Goal: Task Accomplishment & Management: Complete application form

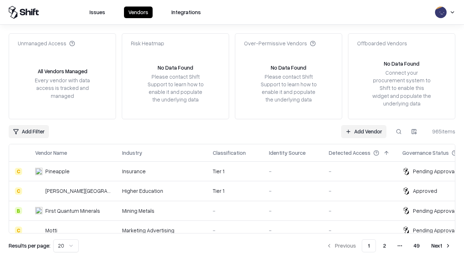
click at [363, 131] on link "Add Vendor" at bounding box center [363, 131] width 45 height 13
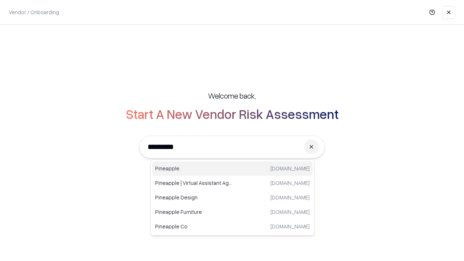
click at [232, 169] on div "Pineapple [DOMAIN_NAME]" at bounding box center [232, 168] width 160 height 14
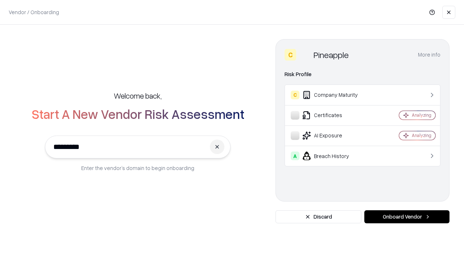
type input "*********"
click at [407, 217] on button "Onboard Vendor" at bounding box center [406, 216] width 85 height 13
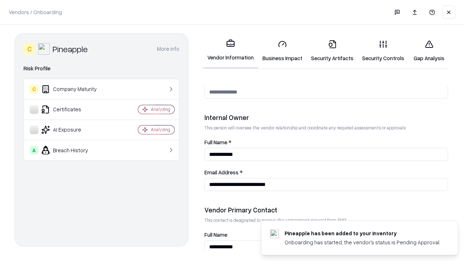
scroll to position [375, 0]
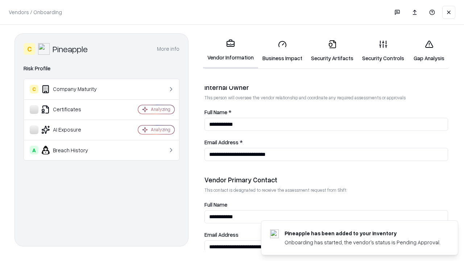
click at [282, 51] on link "Business Impact" at bounding box center [282, 51] width 49 height 34
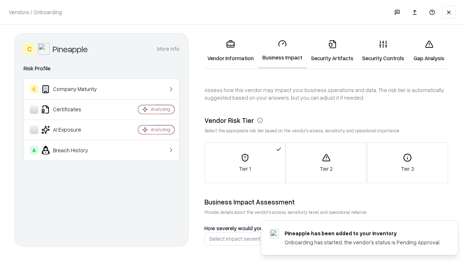
click at [429, 51] on link "Gap Analysis" at bounding box center [428, 51] width 41 height 34
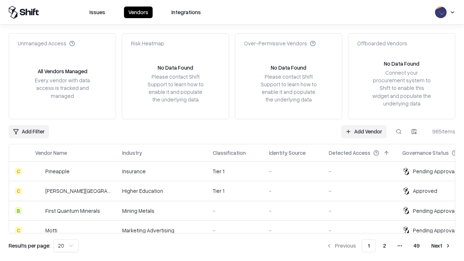
click at [363, 131] on link "Add Vendor" at bounding box center [363, 131] width 45 height 13
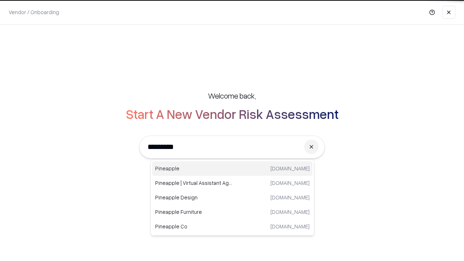
click at [232, 169] on div "Pineapple [DOMAIN_NAME]" at bounding box center [232, 168] width 160 height 14
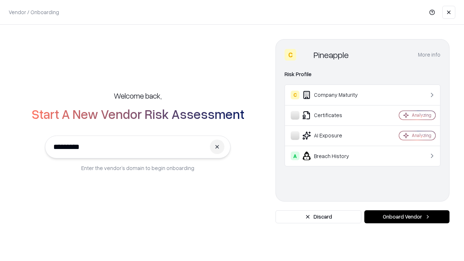
type input "*********"
click at [407, 217] on button "Onboard Vendor" at bounding box center [406, 216] width 85 height 13
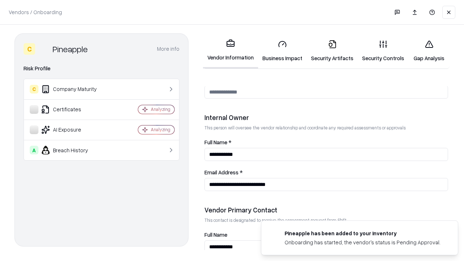
scroll to position [375, 0]
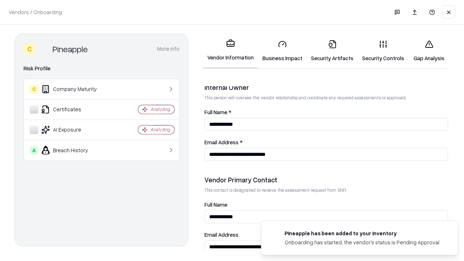
click at [429, 51] on link "Gap Analysis" at bounding box center [428, 51] width 41 height 34
